Goal: Information Seeking & Learning: Learn about a topic

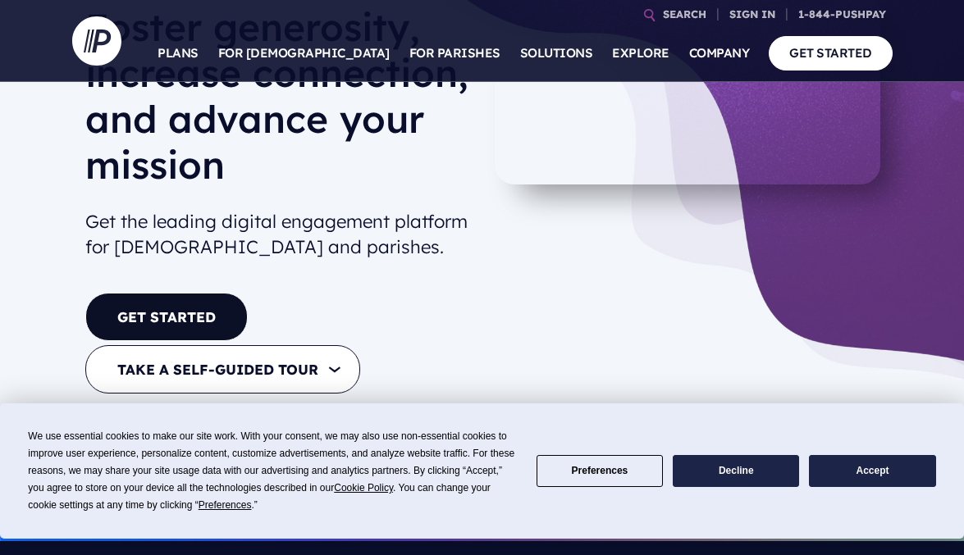
drag, startPoint x: 271, startPoint y: 360, endPoint x: 490, endPoint y: 262, distance: 240.5
click at [271, 360] on button "TAKE A SELF-GUIDED TOUR" at bounding box center [222, 369] width 275 height 48
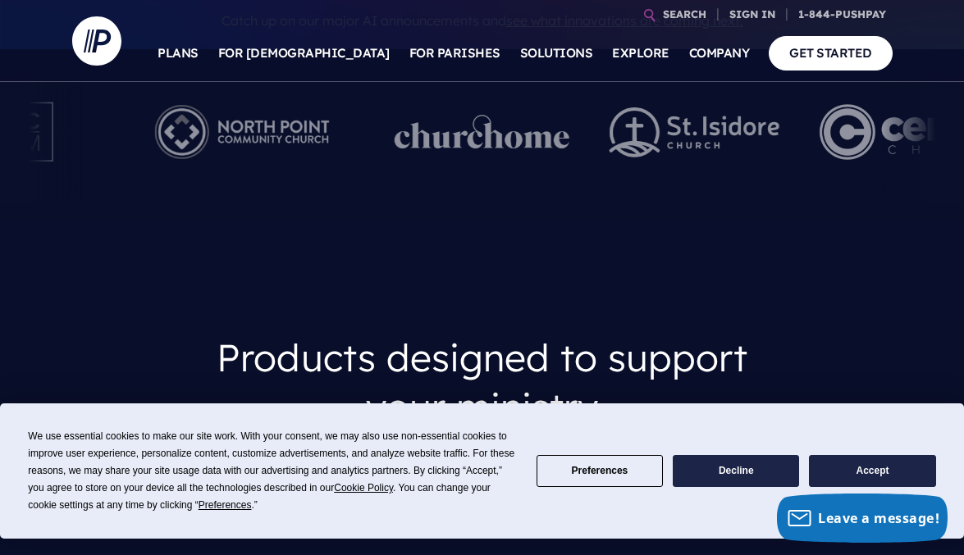
scroll to position [738, 0]
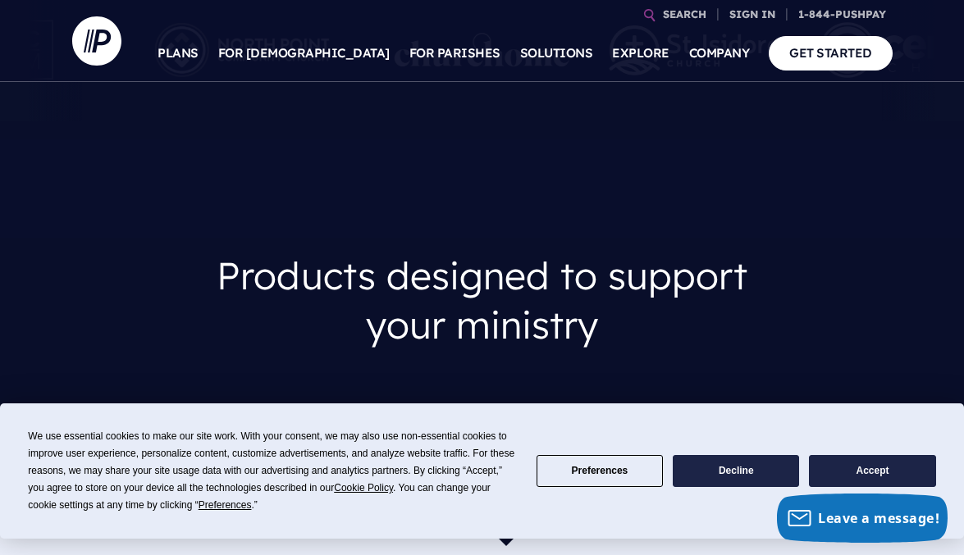
click at [873, 465] on button "Accept" at bounding box center [872, 471] width 126 height 32
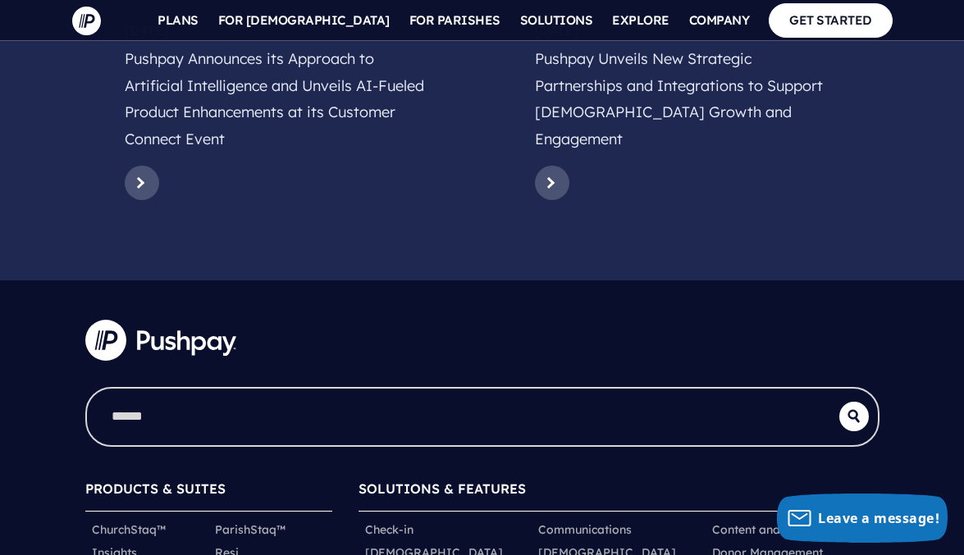
scroll to position [8254, 0]
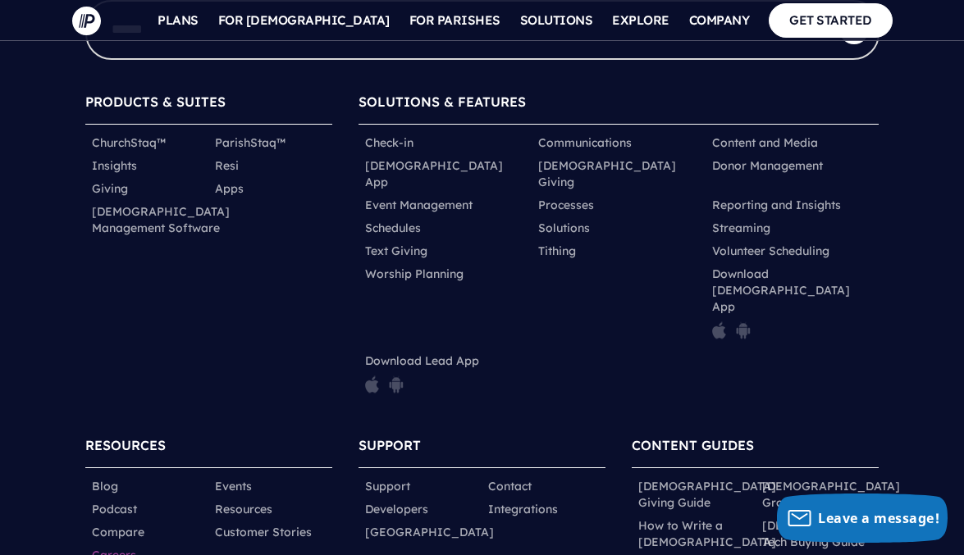
click at [112, 547] on link "Careers" at bounding box center [114, 555] width 44 height 16
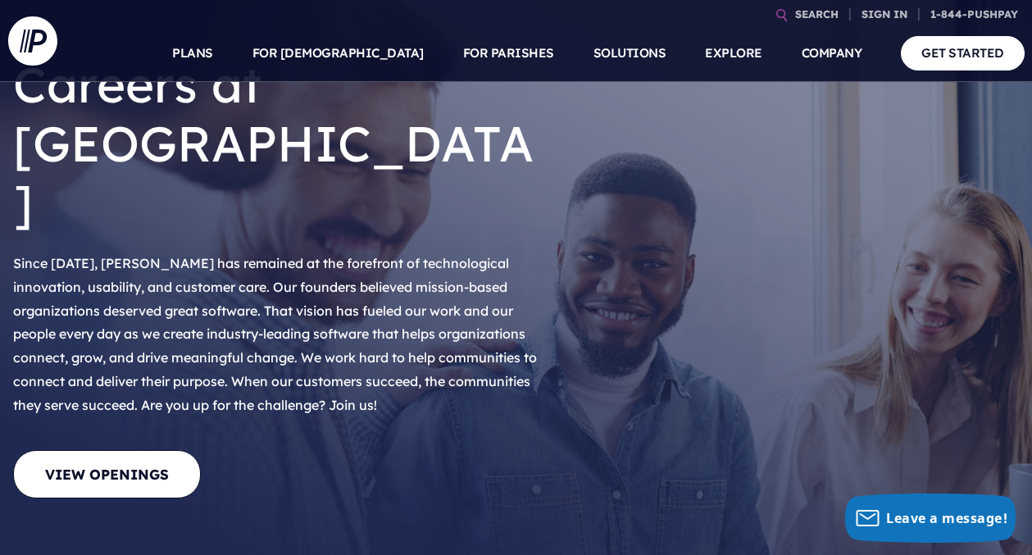
scroll to position [328, 0]
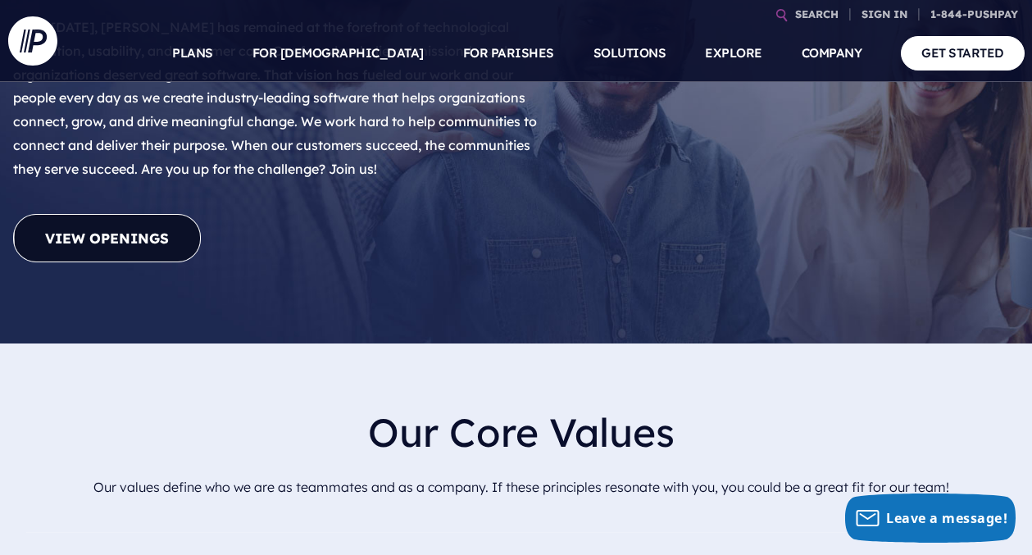
click at [136, 214] on link "View Openings" at bounding box center [107, 238] width 188 height 48
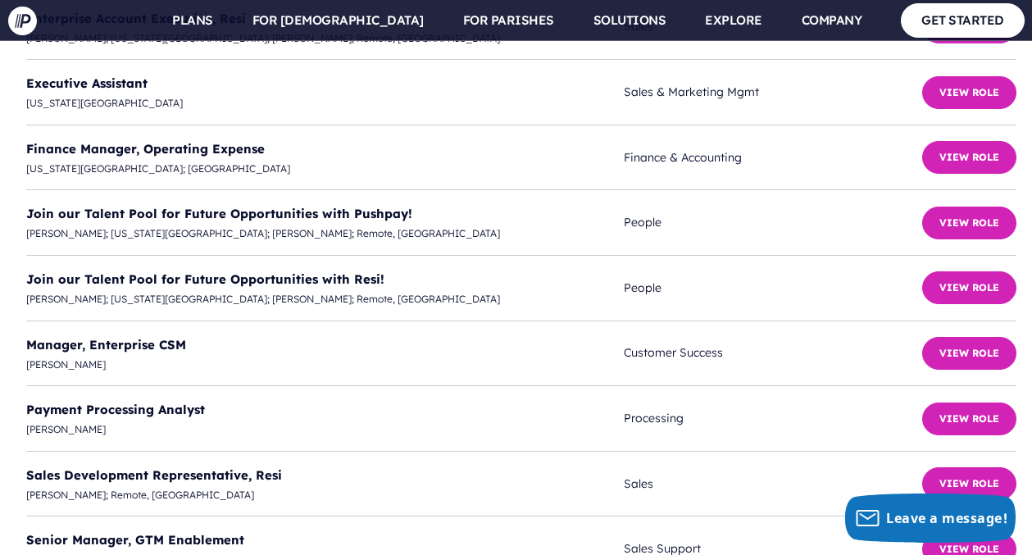
scroll to position [4629, 0]
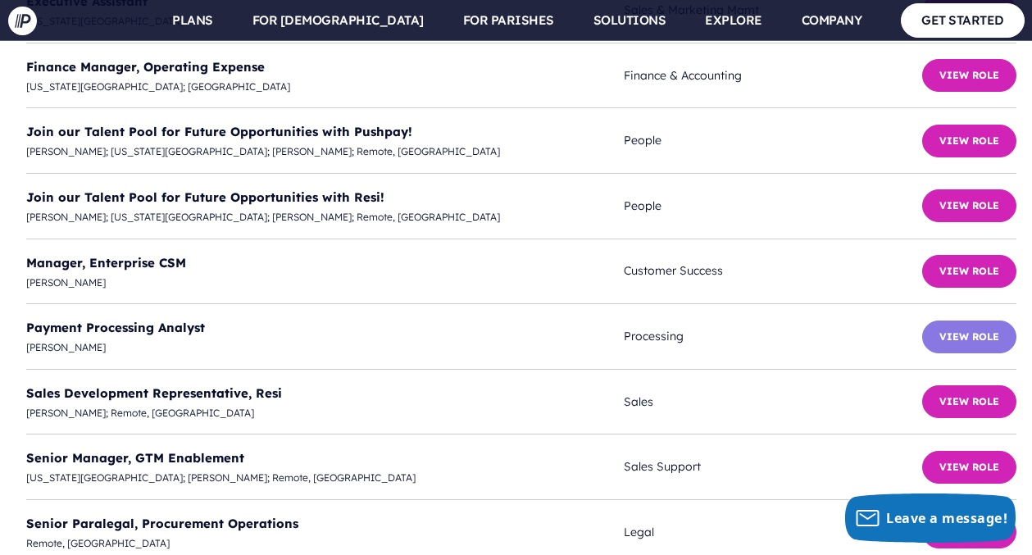
click at [953, 321] on button "View Role" at bounding box center [970, 337] width 94 height 33
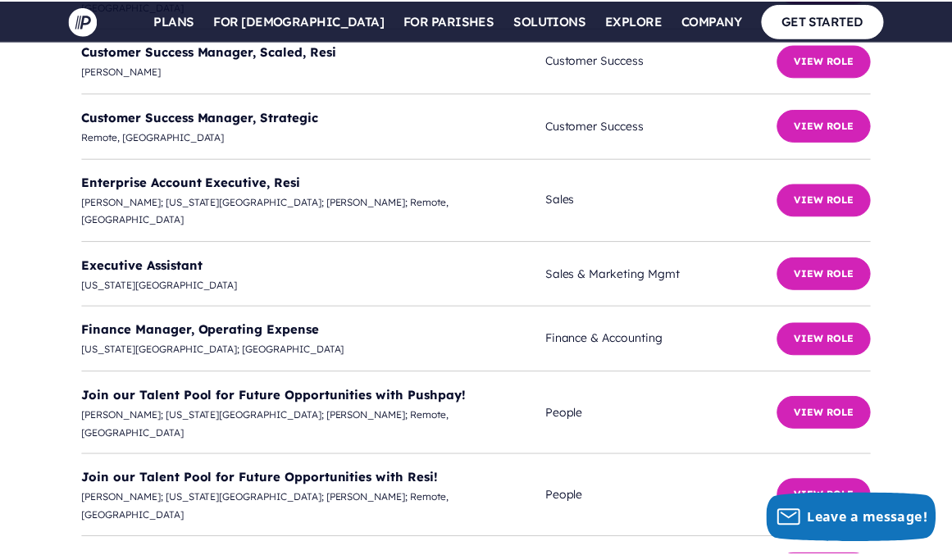
scroll to position [4671, 0]
